Goal: Information Seeking & Learning: Learn about a topic

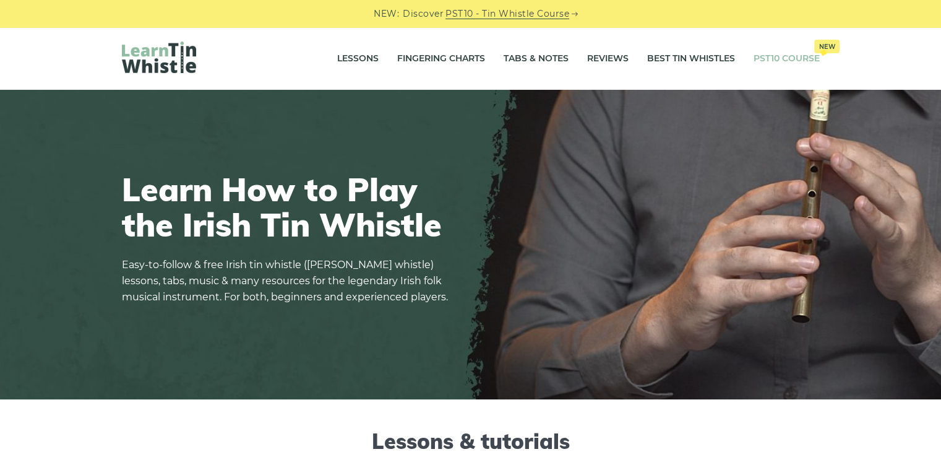
click at [764, 58] on link "PST10 Course New" at bounding box center [787, 58] width 66 height 31
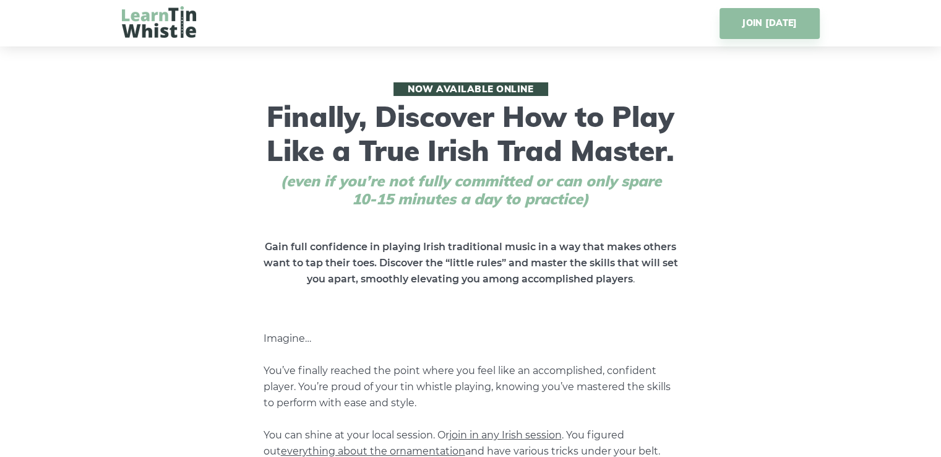
drag, startPoint x: 265, startPoint y: 110, endPoint x: 700, endPoint y: 166, distance: 438.7
click at [700, 166] on div "Now available online Finally, Discover How to Play Like a True Irish Trad Maste…" at bounding box center [471, 335] width 698 height 506
copy h1 "Finally, Discover How to Play Like a True Irish Trad Master."
click at [234, 144] on div "Now available online Finally, Discover How to Play Like a True Irish Trad Maste…" at bounding box center [471, 335] width 698 height 506
drag, startPoint x: 266, startPoint y: 117, endPoint x: 690, endPoint y: 150, distance: 425.1
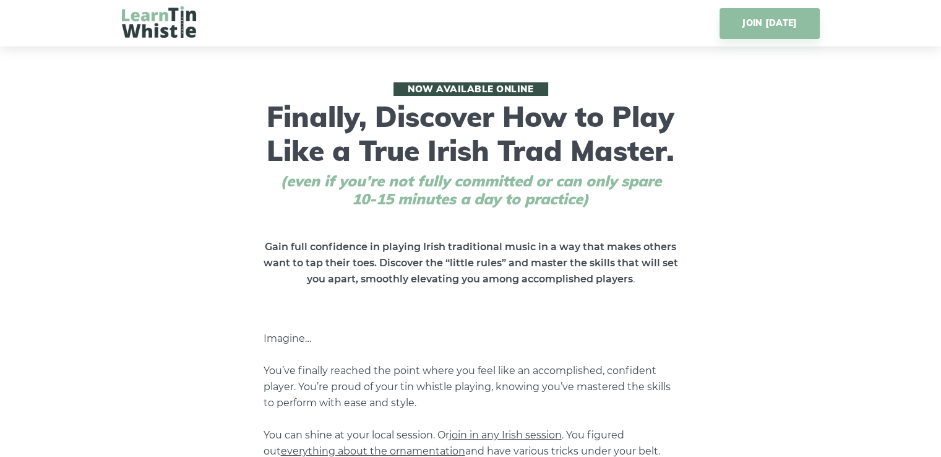
click at [690, 150] on div "Now available online Finally, Discover How to Play Like a True Irish Trad Maste…" at bounding box center [471, 335] width 698 height 506
click at [716, 156] on div "Now available online Finally, Discover How to Play Like a True Irish Trad Maste…" at bounding box center [471, 335] width 698 height 506
drag, startPoint x: 265, startPoint y: 110, endPoint x: 698, endPoint y: 152, distance: 434.6
click at [698, 152] on div "Now available online Finally, Discover How to Play Like a True Irish Trad Maste…" at bounding box center [471, 335] width 698 height 506
copy h1 "Finally, Discover How to Play Like a True Irish Trad Master."
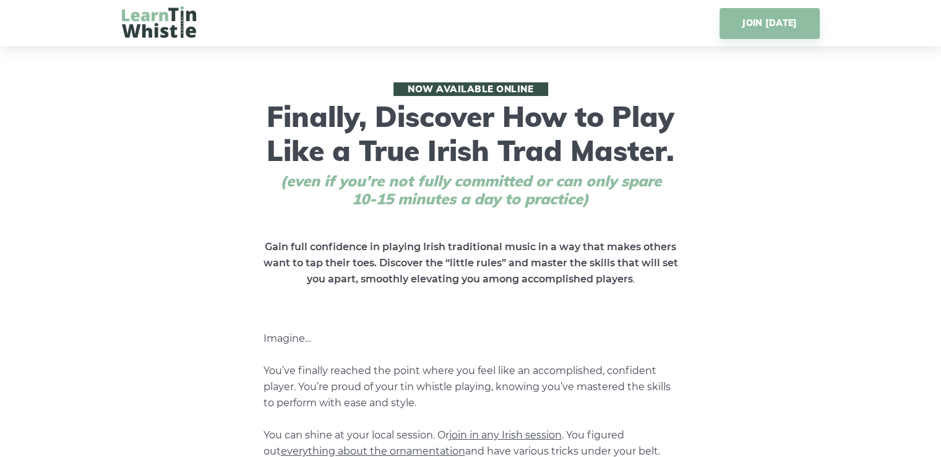
click at [264, 212] on div "Now available online Finally, Discover How to Play Like a True Irish Trad Maste…" at bounding box center [471, 335] width 698 height 506
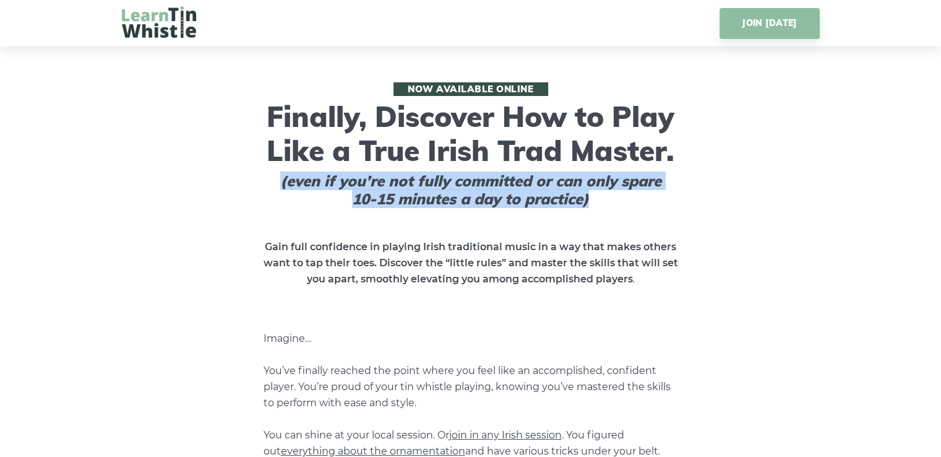
drag, startPoint x: 597, startPoint y: 197, endPoint x: 276, endPoint y: 186, distance: 320.7
click at [276, 186] on span "(even if you’re not fully committed or can only spare 10-15 minutes a day to pr…" at bounding box center [471, 190] width 390 height 36
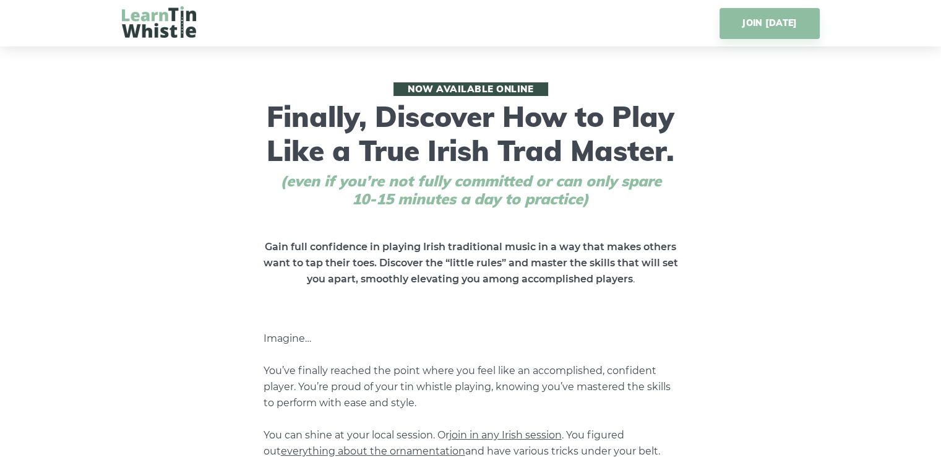
click at [212, 250] on div "Now available online Finally, Discover How to Play Like a True Irish Trad Maste…" at bounding box center [471, 335] width 698 height 506
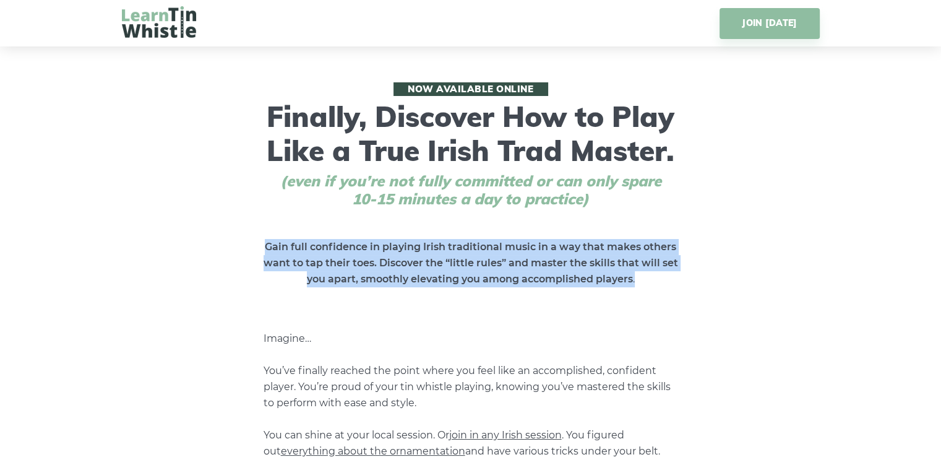
drag, startPoint x: 637, startPoint y: 280, endPoint x: 235, endPoint y: 252, distance: 403.2
click at [235, 252] on div "Now available online Finally, Discover How to Play Like a True Irish Trad Maste…" at bounding box center [471, 335] width 698 height 506
copy p "Gain full confidence in playing Irish traditional music in a way that makes oth…"
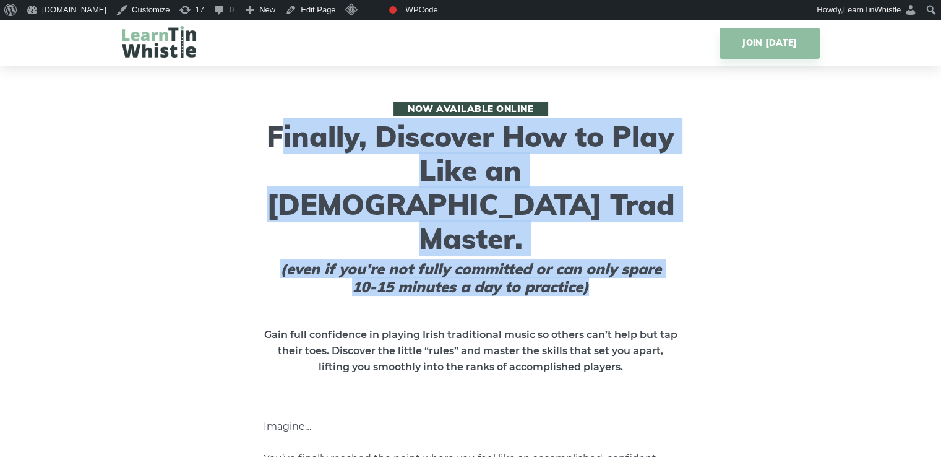
drag, startPoint x: 266, startPoint y: 131, endPoint x: 621, endPoint y: 223, distance: 366.5
click at [621, 223] on h1 "Now available online Finally, Discover How to Play Like an Irish Trad Master. (…" at bounding box center [470, 199] width 427 height 194
copy h1 "Finally, Discover How to Play Like an Irish Trad Master. (even if you’re not fu…"
click at [194, 162] on div "Now available online Finally, Discover How to Play Like an Irish Trad Master. (…" at bounding box center [471, 389] width 698 height 574
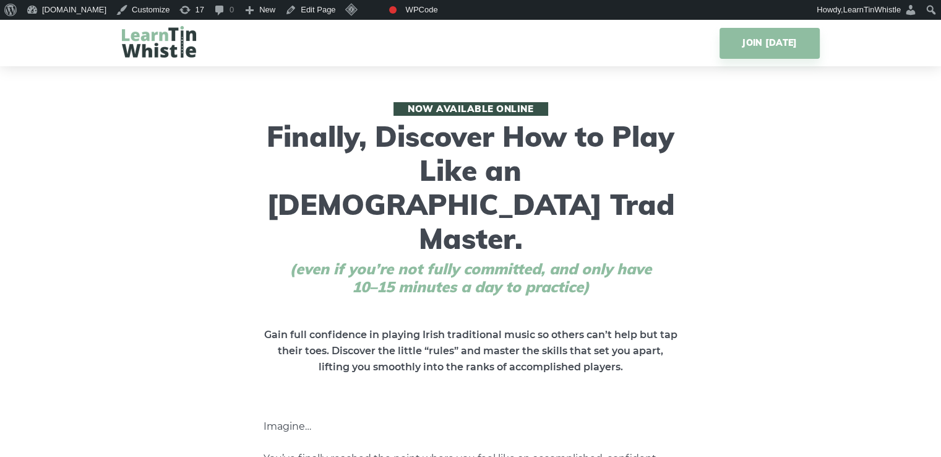
click at [135, 236] on div "Now available online Finally, Discover How to Play Like an [DEMOGRAPHIC_DATA] T…" at bounding box center [471, 389] width 698 height 574
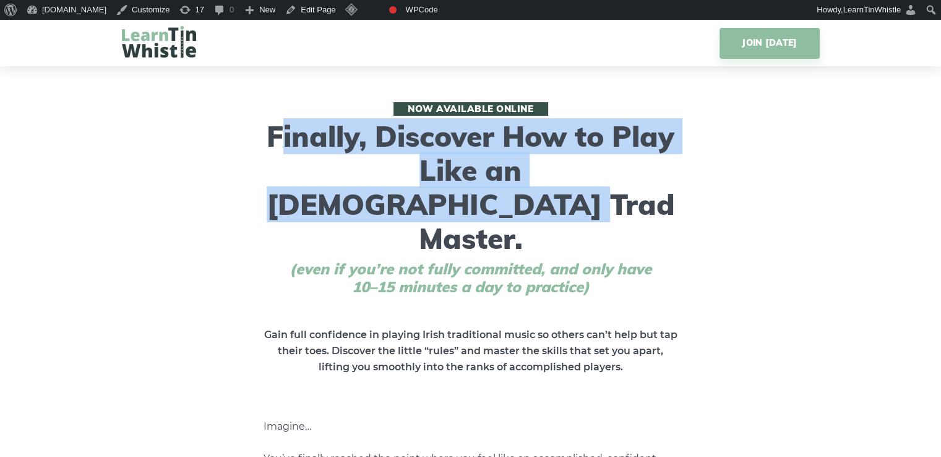
drag, startPoint x: 266, startPoint y: 134, endPoint x: 699, endPoint y: 178, distance: 435.4
click at [699, 178] on div "Now available online Finally, Discover How to Play Like an Irish Trad Master. (…" at bounding box center [471, 389] width 698 height 574
copy h1 "Finally, Discover How to Play Like an [DEMOGRAPHIC_DATA] Trad Master."
drag, startPoint x: 756, startPoint y: 142, endPoint x: 747, endPoint y: 134, distance: 11.4
click at [755, 141] on div "Now available online Finally, Discover How to Play Like an Irish Trad Master. (…" at bounding box center [471, 389] width 698 height 574
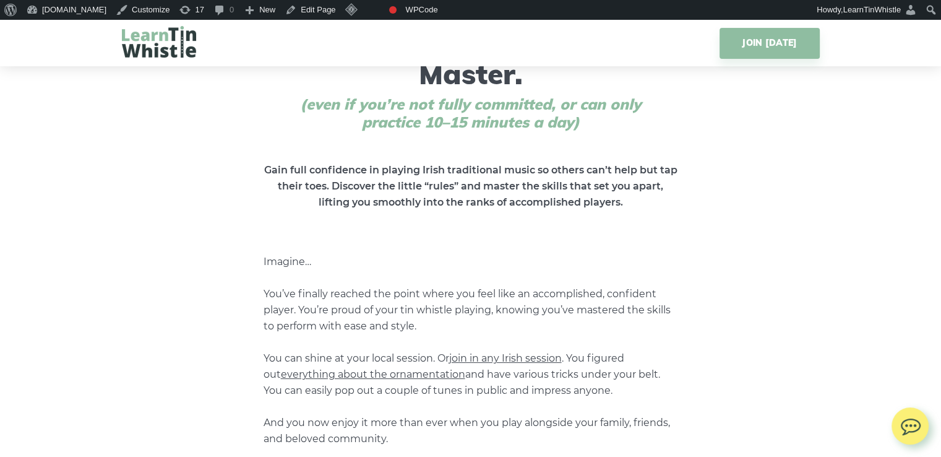
scroll to position [248, 0]
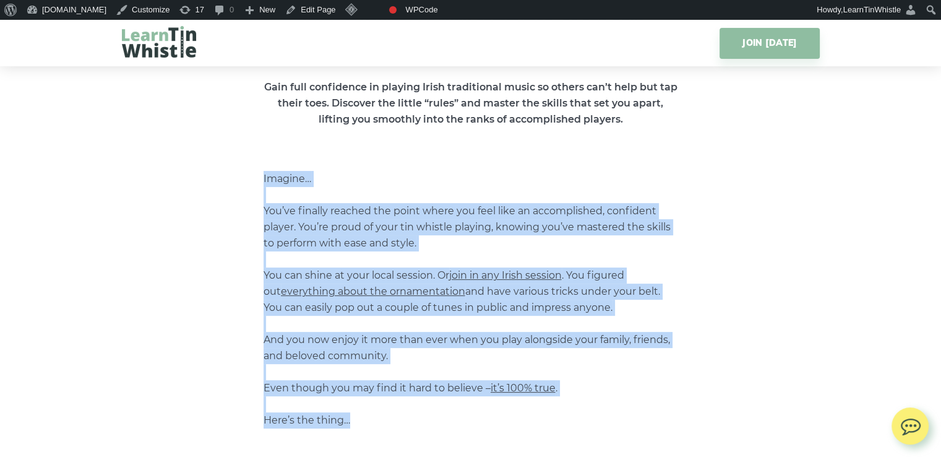
drag, startPoint x: 337, startPoint y: 340, endPoint x: 261, endPoint y: 114, distance: 237.6
click at [261, 114] on div "Now available online Finally, Discover How to Play Like an [DEMOGRAPHIC_DATA] T…" at bounding box center [471, 142] width 698 height 574
copy p "Imagine… You’ve finally reached the point where you feel like an accomplished, …"
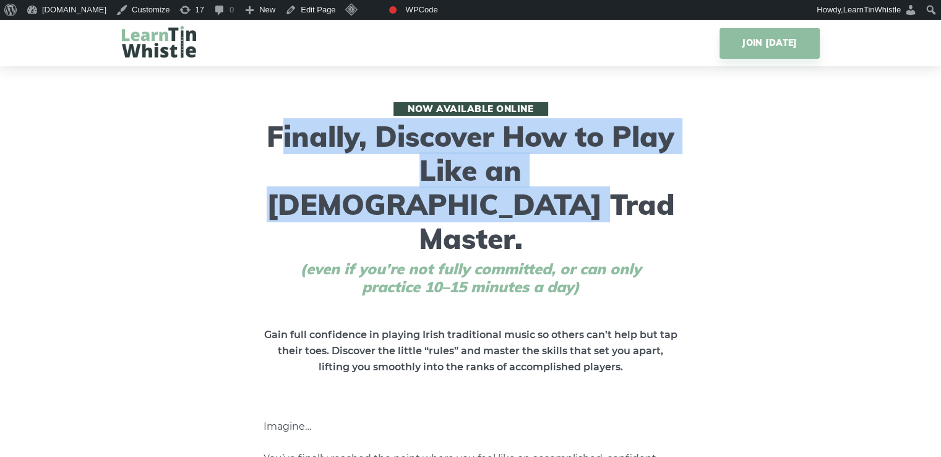
drag, startPoint x: 267, startPoint y: 132, endPoint x: 670, endPoint y: 166, distance: 404.3
click at [670, 166] on h1 "Now available online Finally, Discover How to Play Like an [DEMOGRAPHIC_DATA] T…" at bounding box center [470, 199] width 427 height 194
copy h1 "Finally, Discover How to Play Like an [DEMOGRAPHIC_DATA] Trad Master."
click at [509, 169] on h1 "Now available online Finally, Discover How to Play Like an [DEMOGRAPHIC_DATA] T…" at bounding box center [470, 199] width 427 height 194
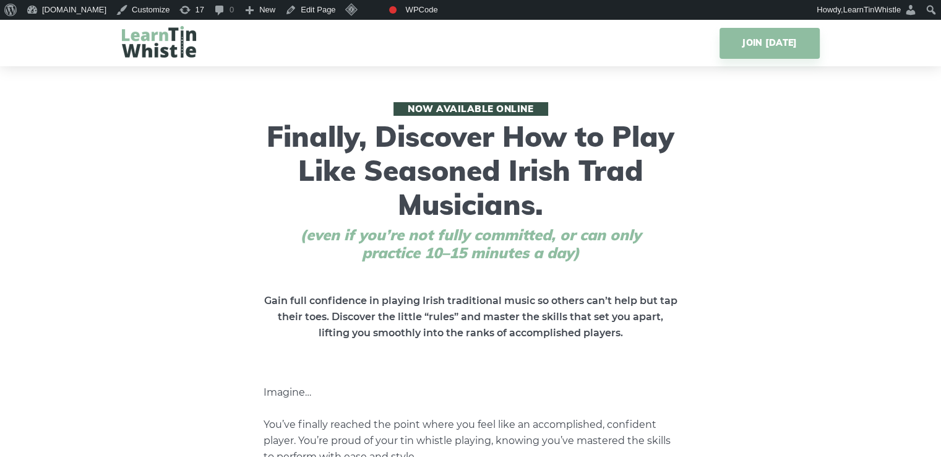
drag, startPoint x: 269, startPoint y: 132, endPoint x: 562, endPoint y: 204, distance: 301.8
click at [562, 204] on h1 "Now available online Finally, Discover How to Play Like Seasoned Irish Trad Mus…" at bounding box center [470, 182] width 427 height 160
copy h1 "Finally, Discover How to Play Like Seasoned Irish Trad Musicians."
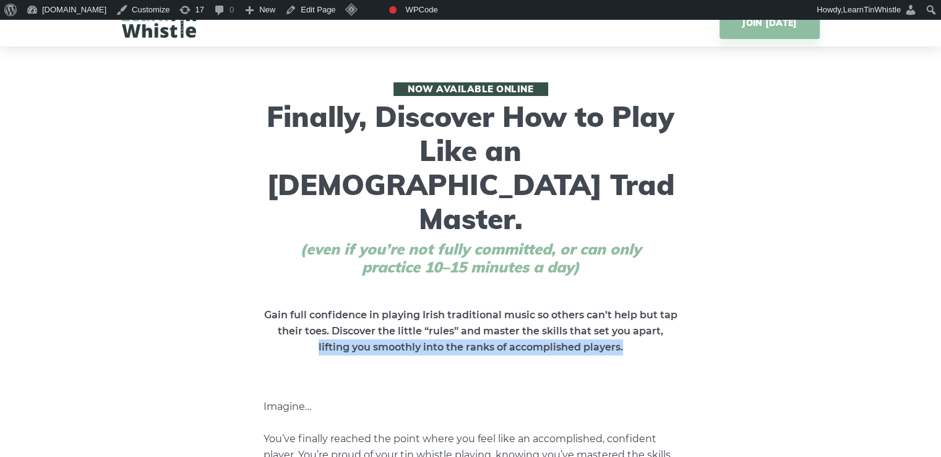
drag, startPoint x: 398, startPoint y: 279, endPoint x: 635, endPoint y: 281, distance: 237.0
click at [635, 307] on p "Gain full confidence in playing Irish traditional music so others can’t help bu…" at bounding box center [471, 331] width 415 height 48
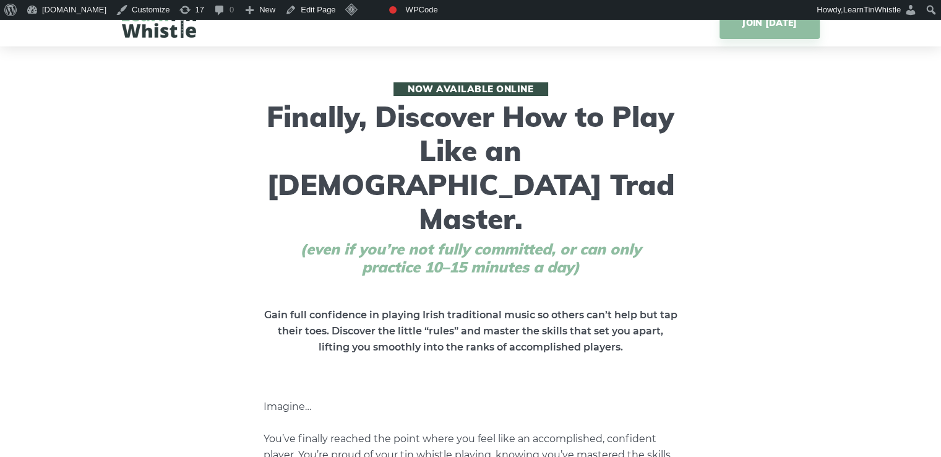
click at [614, 311] on div "Now available online Finally, Discover How to Play Like an [DEMOGRAPHIC_DATA] T…" at bounding box center [471, 369] width 698 height 574
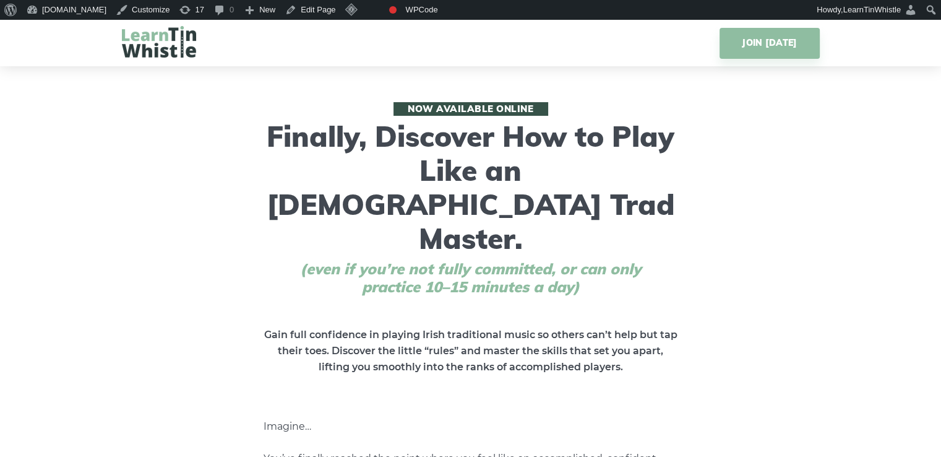
scroll to position [165, 0]
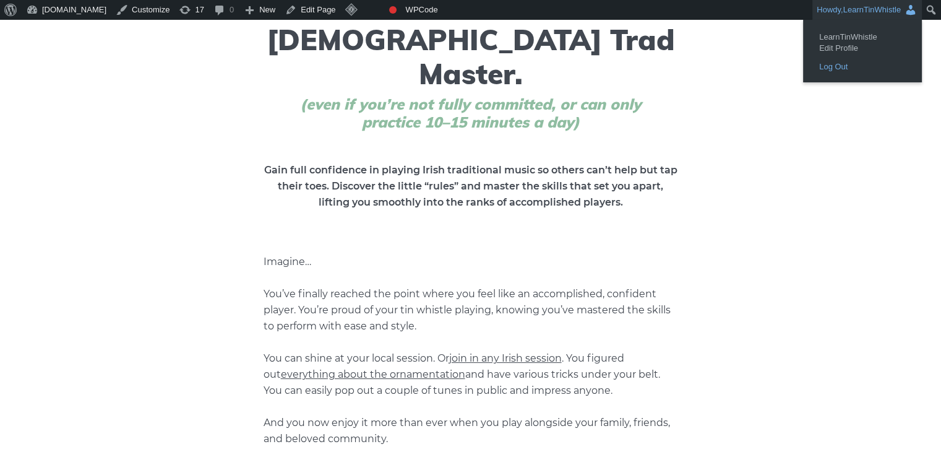
click at [845, 68] on link "Log Out" at bounding box center [862, 67] width 99 height 16
